Goal: Find specific page/section: Find specific page/section

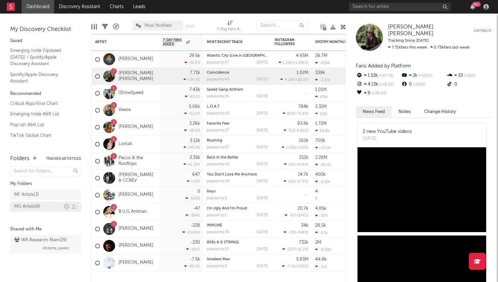
click at [30, 207] on div "MG Artists ( 9 )" at bounding box center [27, 206] width 26 height 8
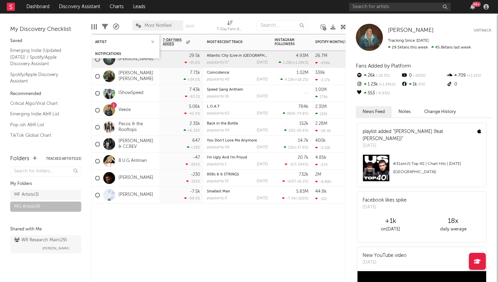
click at [105, 38] on div "Artist" at bounding box center [125, 41] width 61 height 13
click at [102, 44] on div "Artist" at bounding box center [120, 42] width 51 height 4
